Goal: Information Seeking & Learning: Learn about a topic

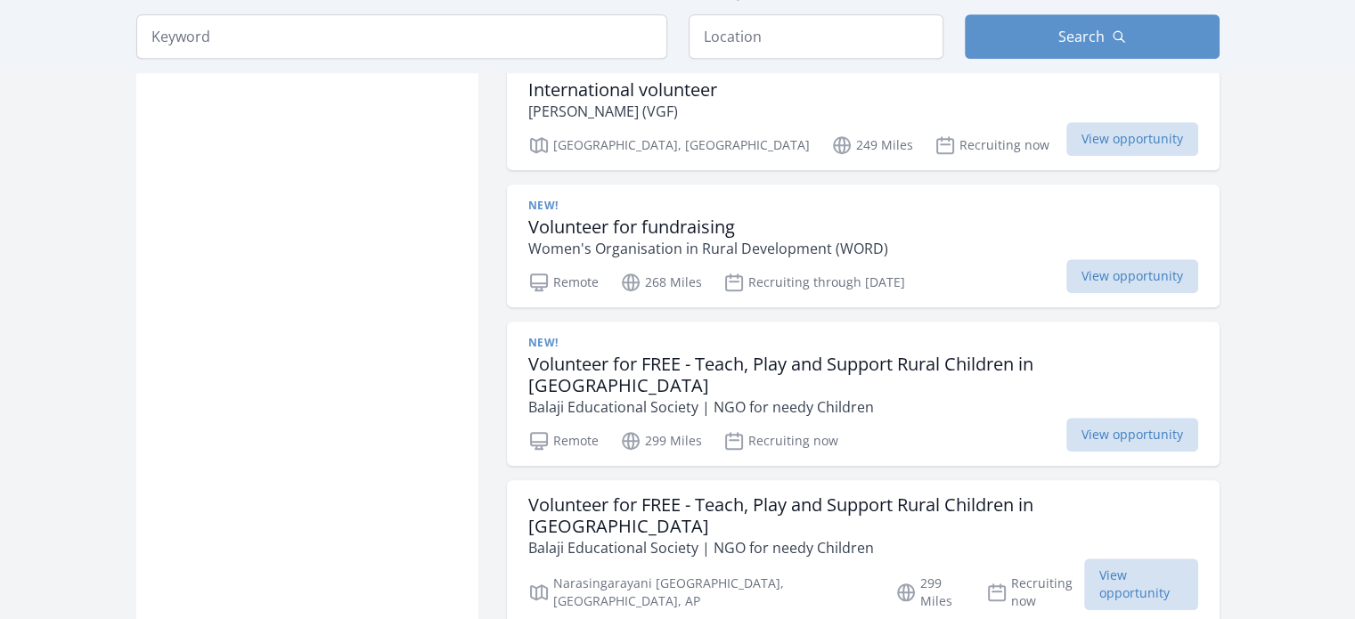
scroll to position [1568, 0]
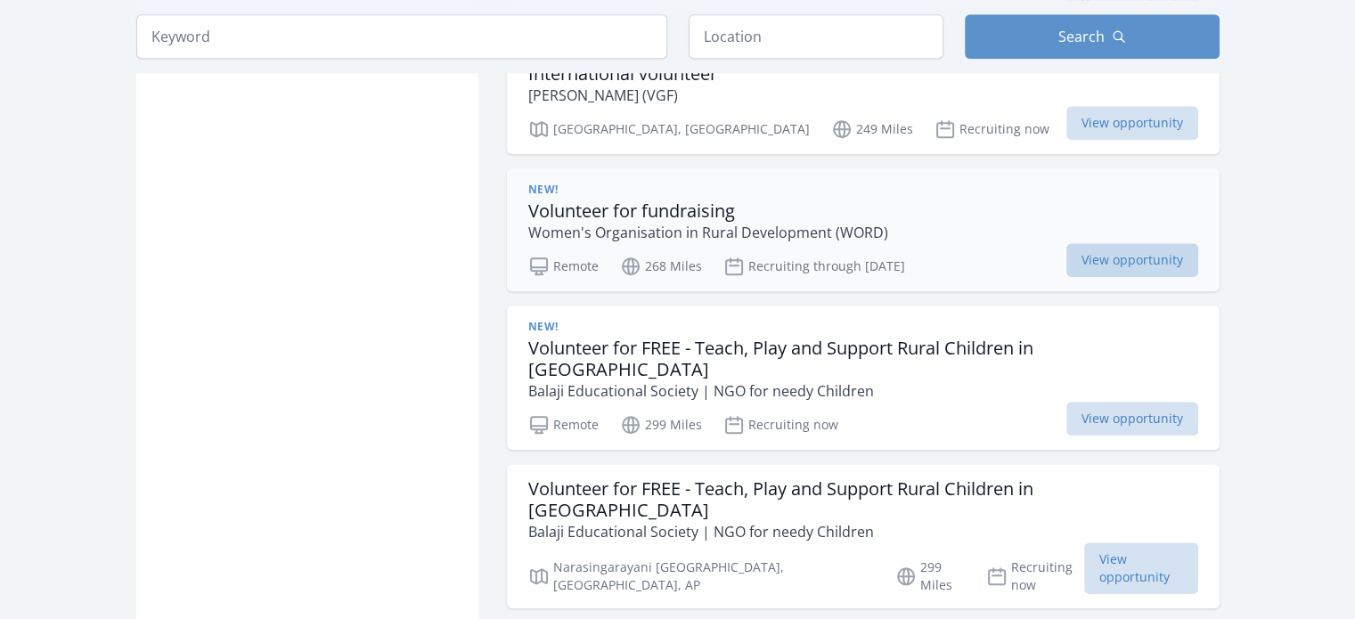
click at [1110, 243] on span "View opportunity" at bounding box center [1132, 260] width 132 height 34
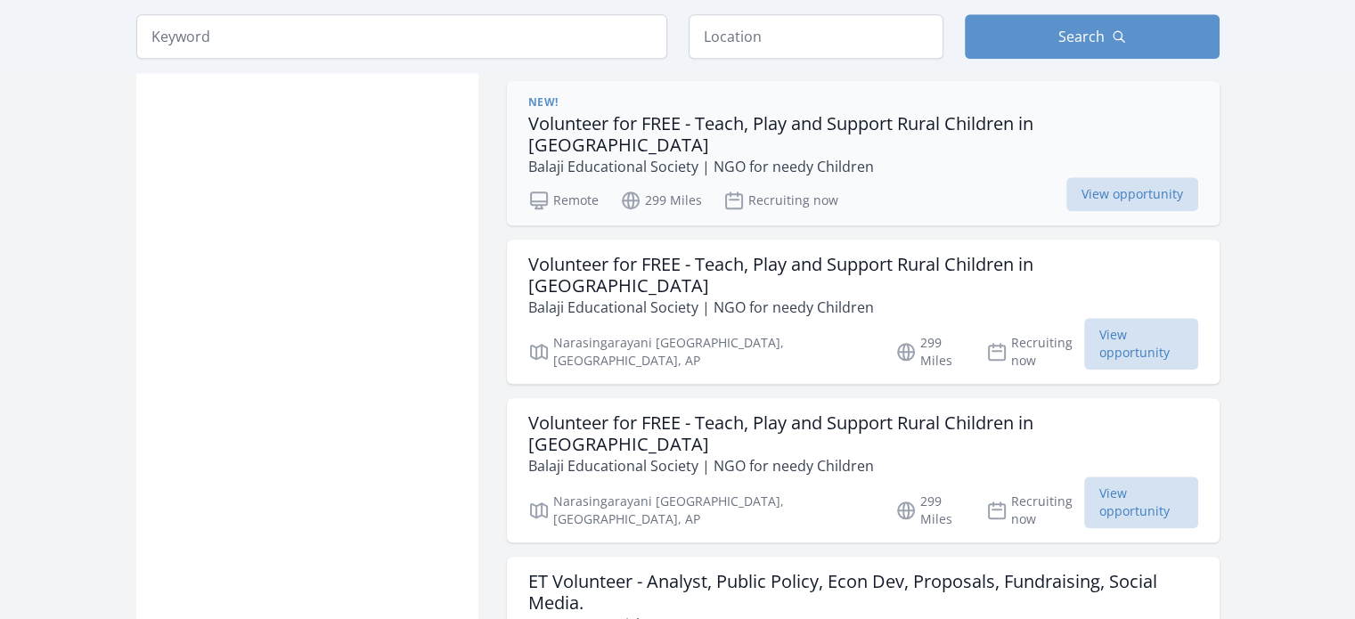
scroll to position [1794, 0]
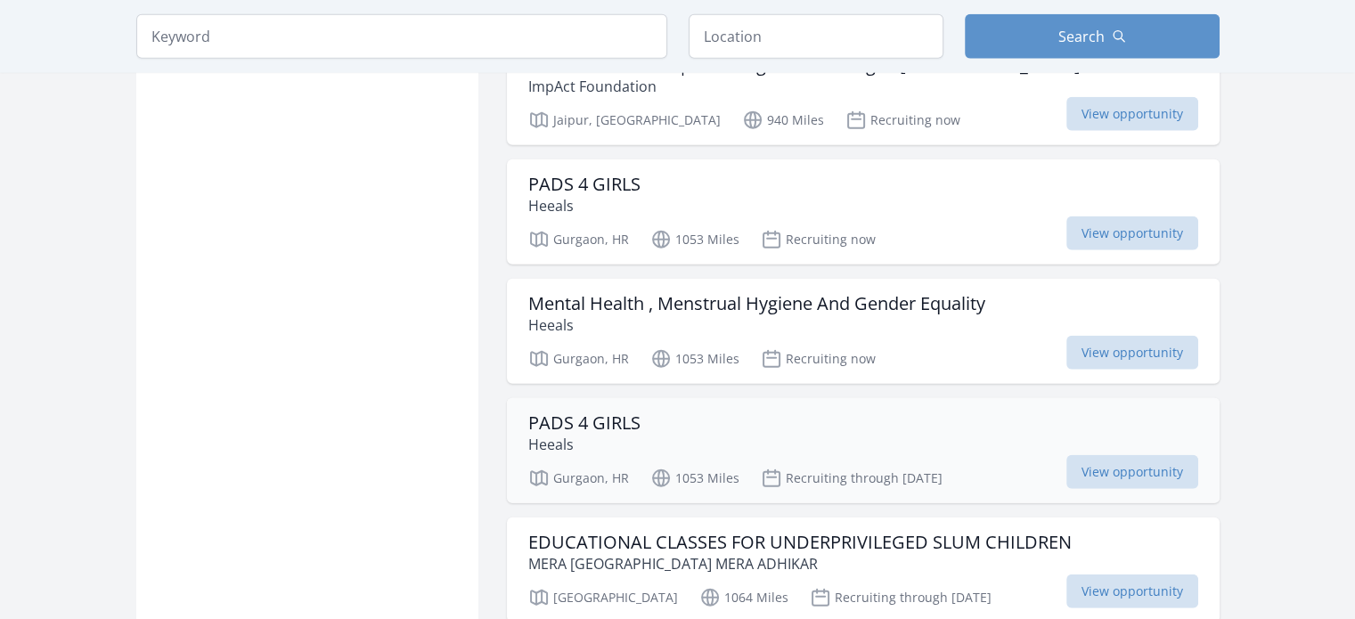
scroll to position [4502, 0]
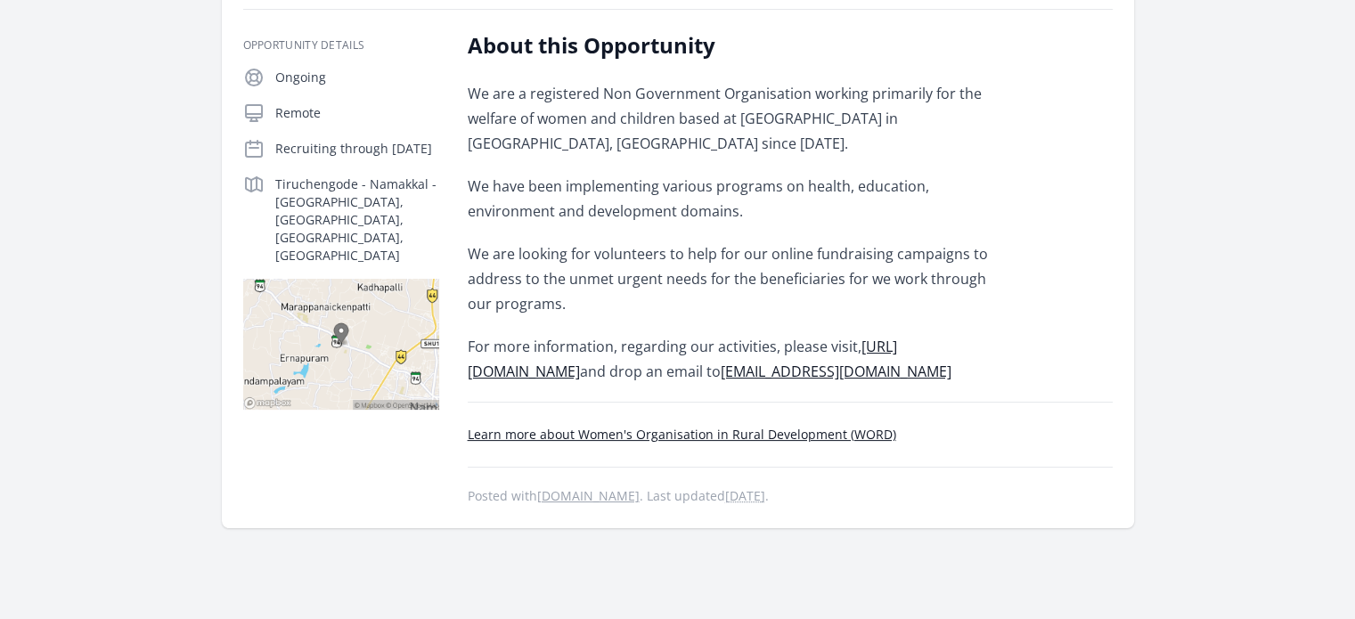
scroll to position [324, 0]
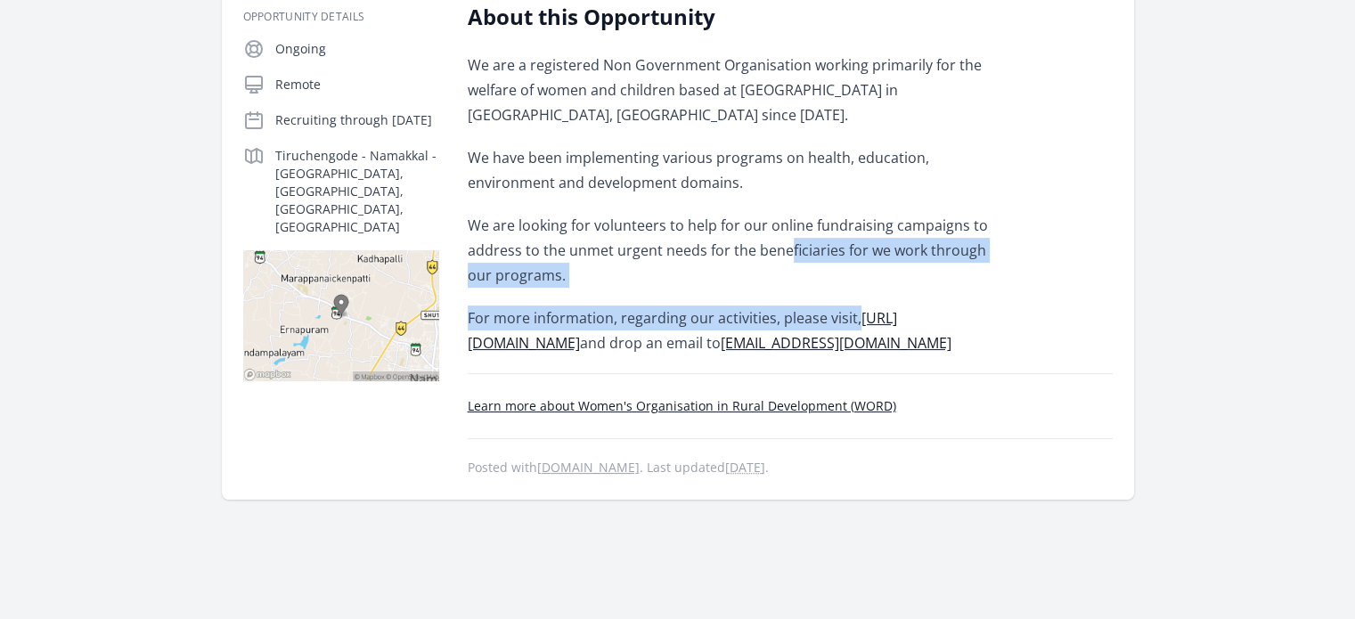
drag, startPoint x: 938, startPoint y: 293, endPoint x: 777, endPoint y: 231, distance: 172.9
click at [777, 231] on div "We are a registered Non Government Organisation working primarily for the welfa…" at bounding box center [728, 204] width 521 height 303
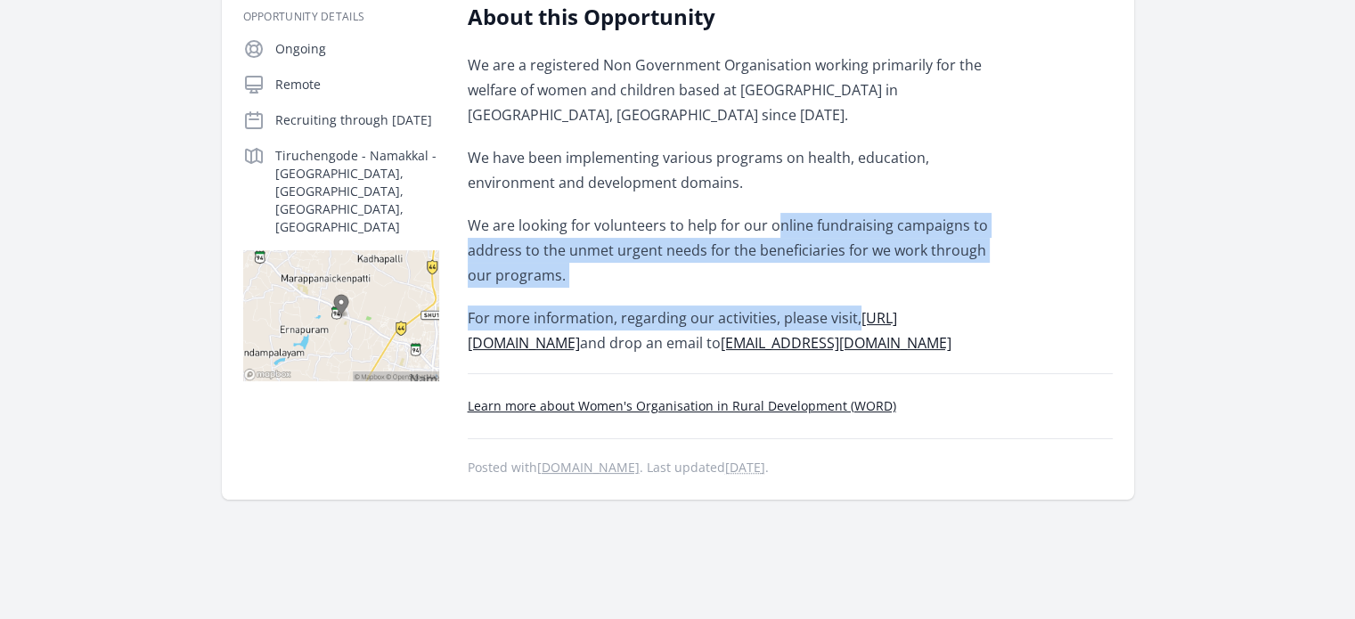
click at [777, 231] on p "We are looking for volunteers to help for our online fundraising campaigns to a…" at bounding box center [728, 250] width 521 height 75
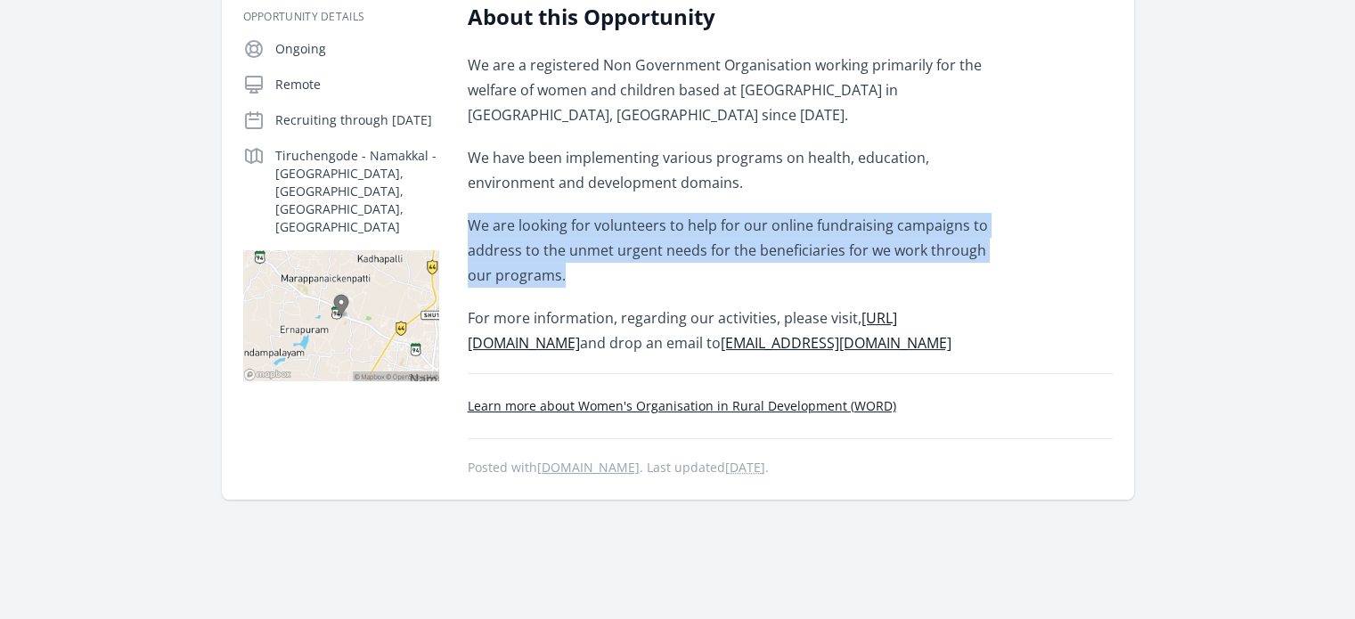
drag, startPoint x: 586, startPoint y: 270, endPoint x: 460, endPoint y: 220, distance: 136.0
click at [460, 220] on div "Opportunity Details Ongoing Remote Recruiting through Sep 30th Tiruchengode - N…" at bounding box center [677, 241] width 869 height 476
